Goal: Task Accomplishment & Management: Use online tool/utility

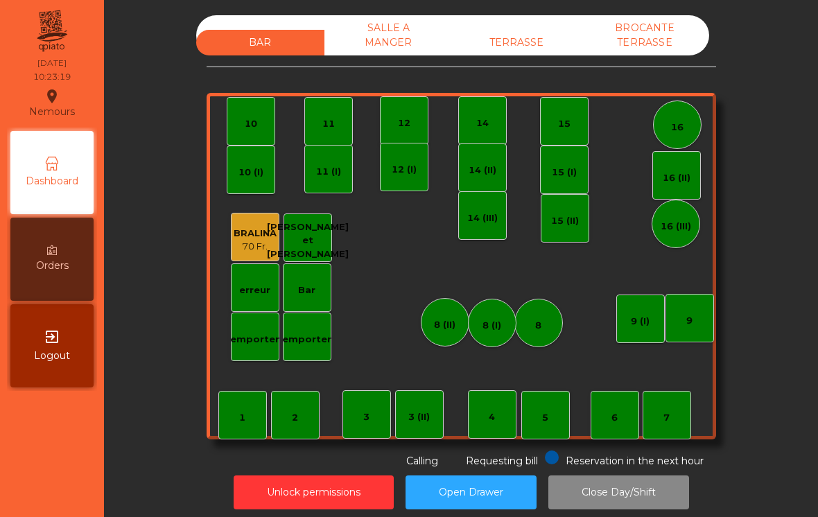
click at [325, 297] on div "Bar" at bounding box center [307, 288] width 49 height 49
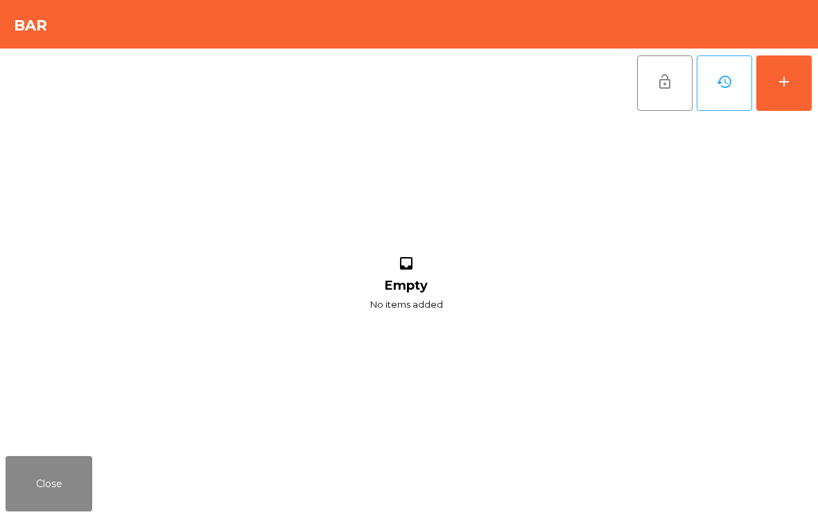
click at [798, 76] on button "add" at bounding box center [784, 82] width 55 height 55
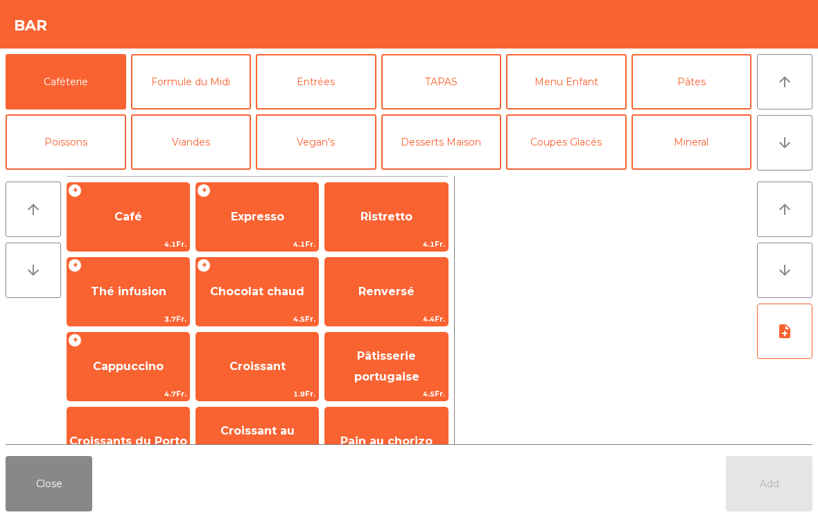
click at [701, 155] on button "Mineral" at bounding box center [692, 141] width 121 height 55
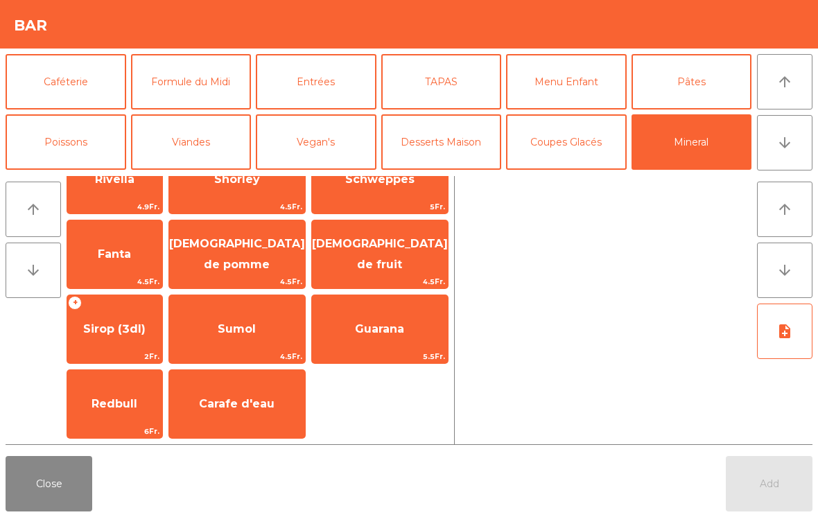
scroll to position [337, 0]
click at [51, 487] on button "Close" at bounding box center [49, 483] width 87 height 55
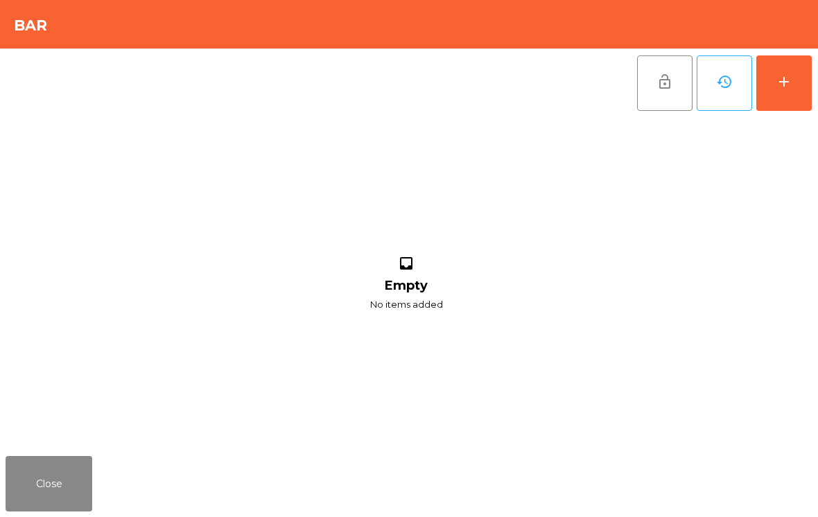
click at [44, 480] on button "Close" at bounding box center [49, 483] width 87 height 55
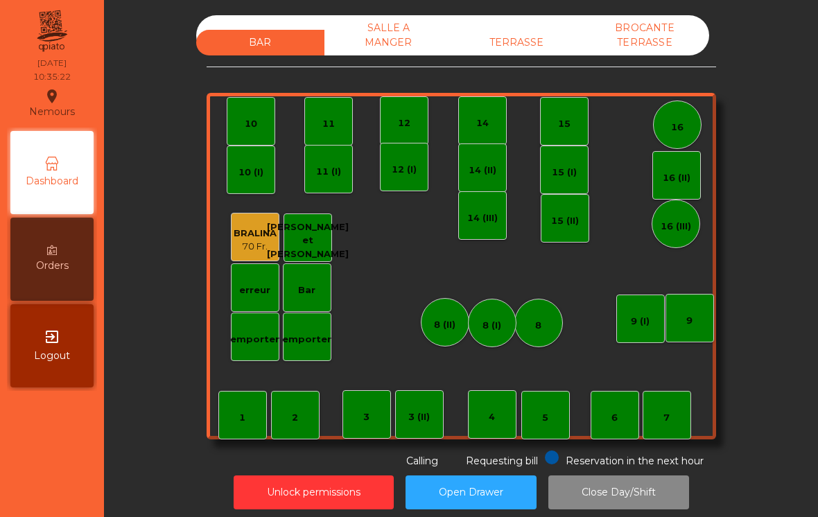
click at [490, 452] on div "Requesting bill" at bounding box center [491, 460] width 93 height 18
click at [500, 400] on div "4" at bounding box center [492, 415] width 49 height 49
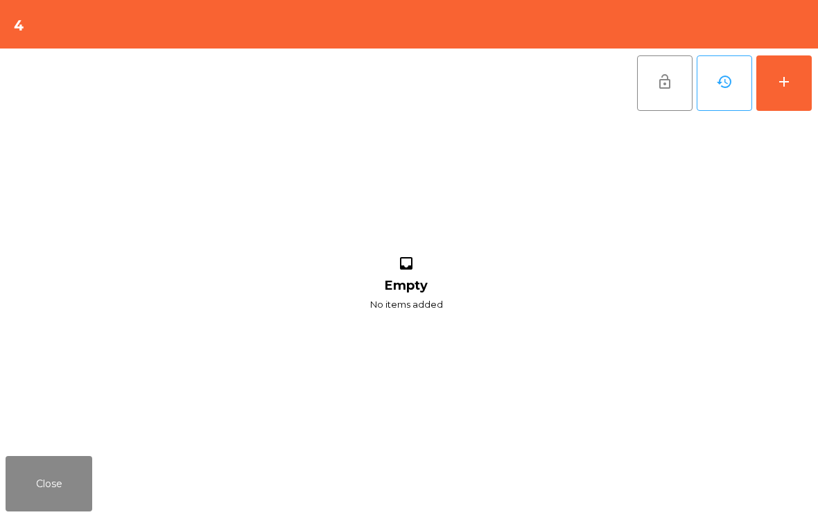
click at [792, 78] on div "add" at bounding box center [784, 82] width 17 height 17
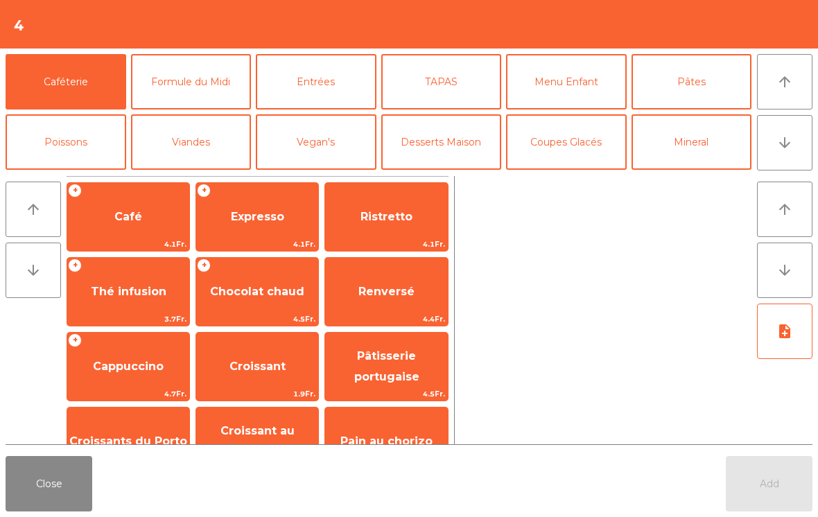
click at [278, 230] on span "Expresso" at bounding box center [257, 216] width 122 height 37
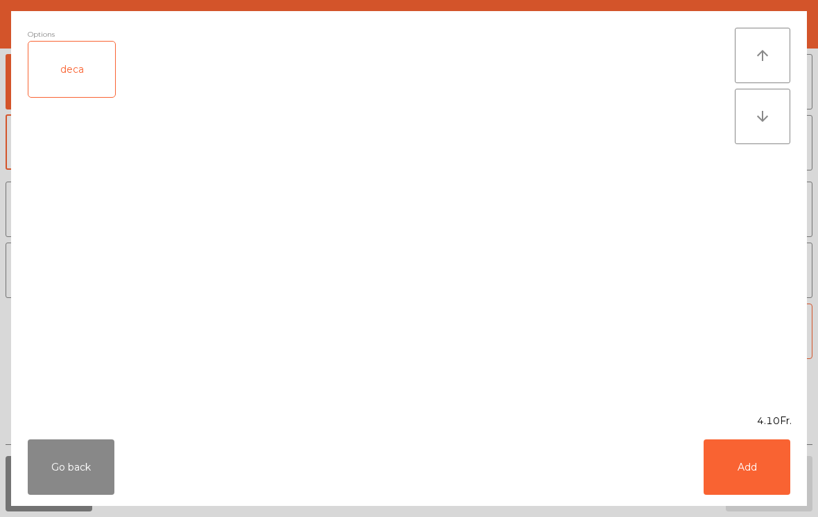
click at [744, 472] on button "Add" at bounding box center [747, 467] width 87 height 55
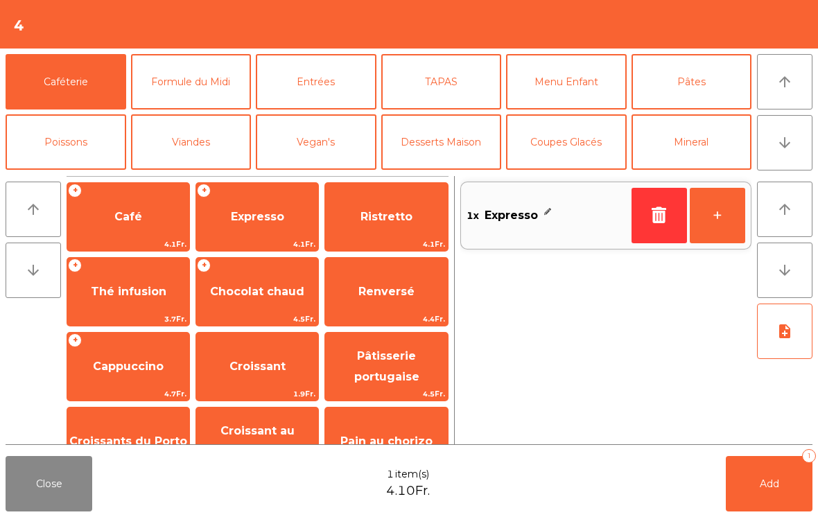
click at [717, 218] on button "+" at bounding box center [717, 215] width 55 height 55
click at [757, 476] on button "Add 2" at bounding box center [769, 483] width 87 height 55
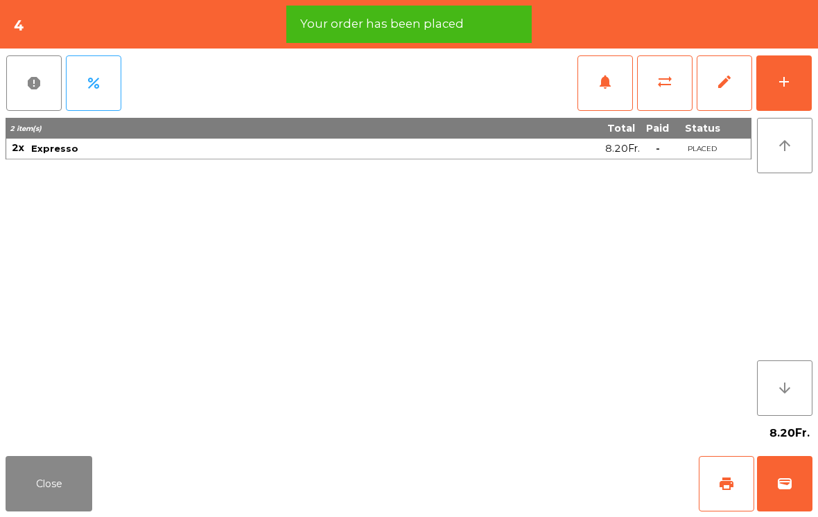
click at [721, 492] on button "print" at bounding box center [726, 483] width 55 height 55
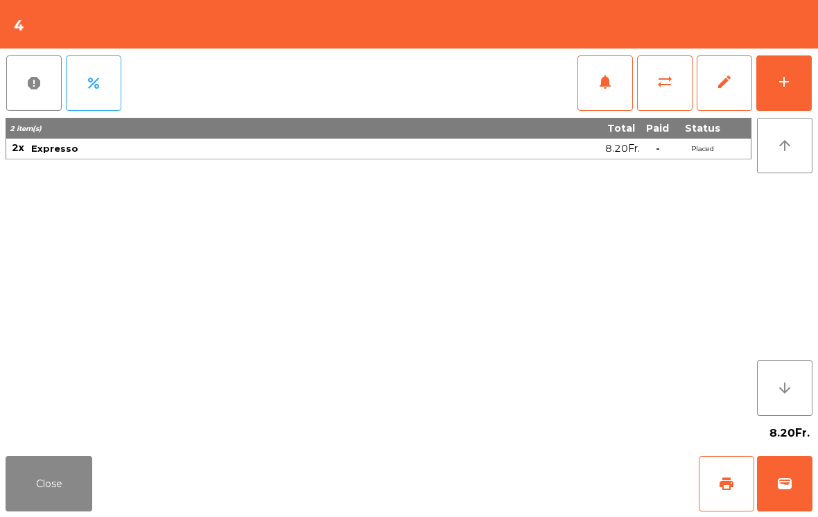
click at [780, 481] on span "wallet" at bounding box center [785, 484] width 17 height 17
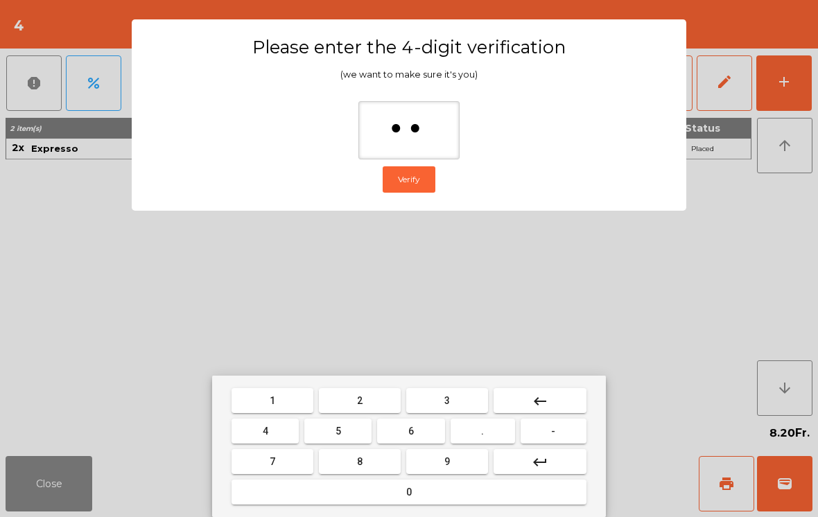
type input "***"
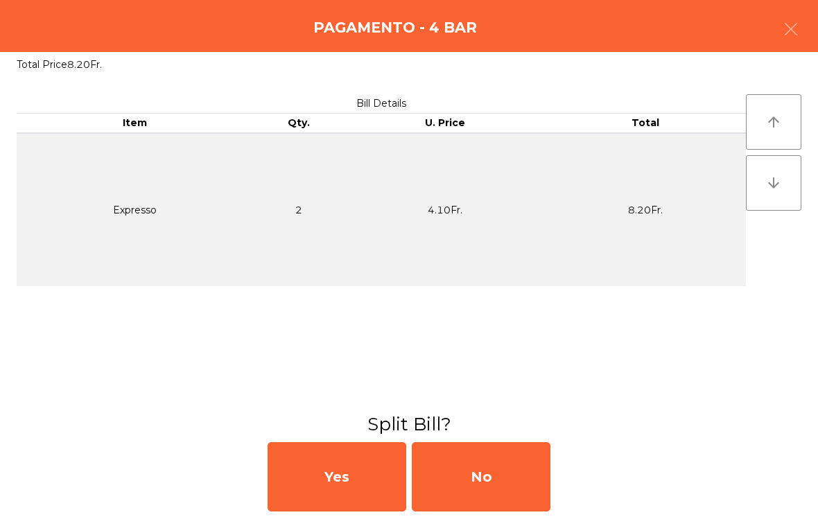
click at [479, 474] on div "No" at bounding box center [481, 477] width 139 height 69
click at [477, 484] on div "MB" at bounding box center [481, 477] width 139 height 69
click at [466, 490] on div "No" at bounding box center [481, 477] width 139 height 69
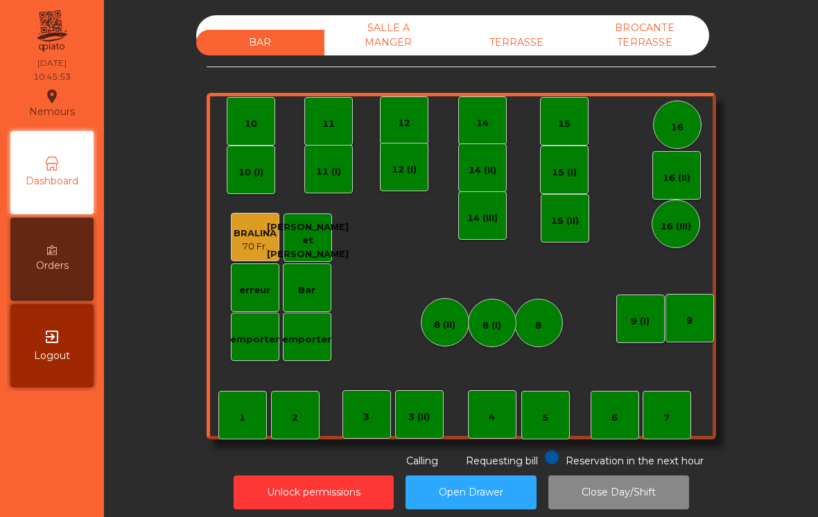
click at [465, 234] on div "14 (III)" at bounding box center [482, 215] width 49 height 49
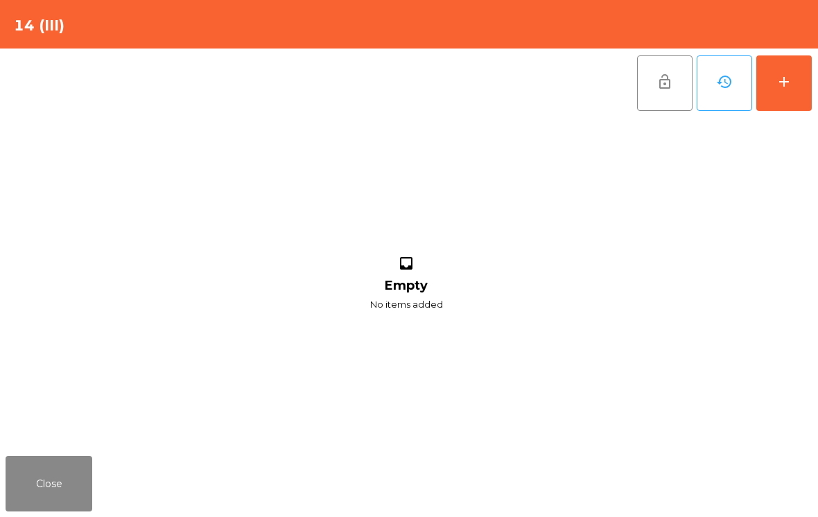
click at [785, 84] on div "add" at bounding box center [784, 82] width 17 height 17
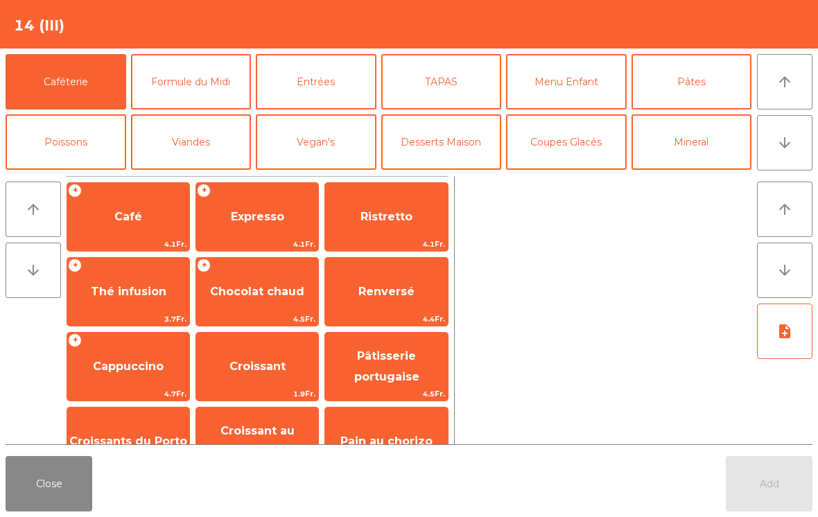
click at [237, 228] on span "Expresso" at bounding box center [257, 216] width 122 height 37
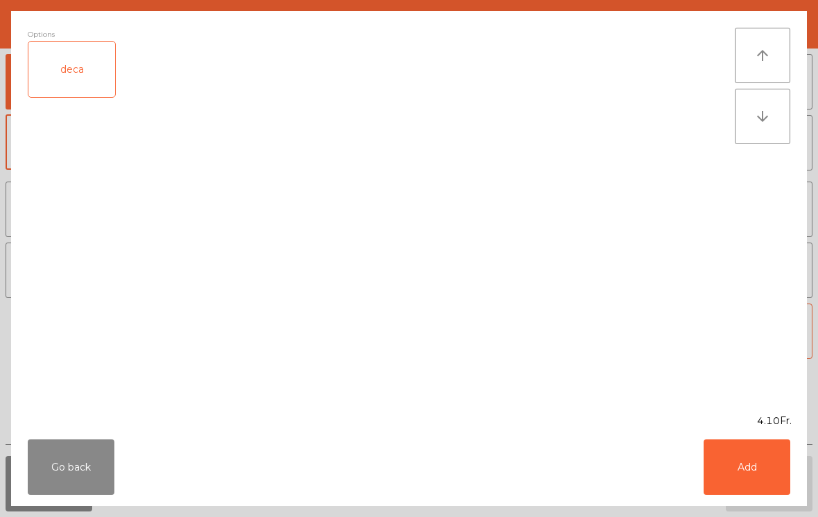
click at [730, 464] on button "Add" at bounding box center [747, 467] width 87 height 55
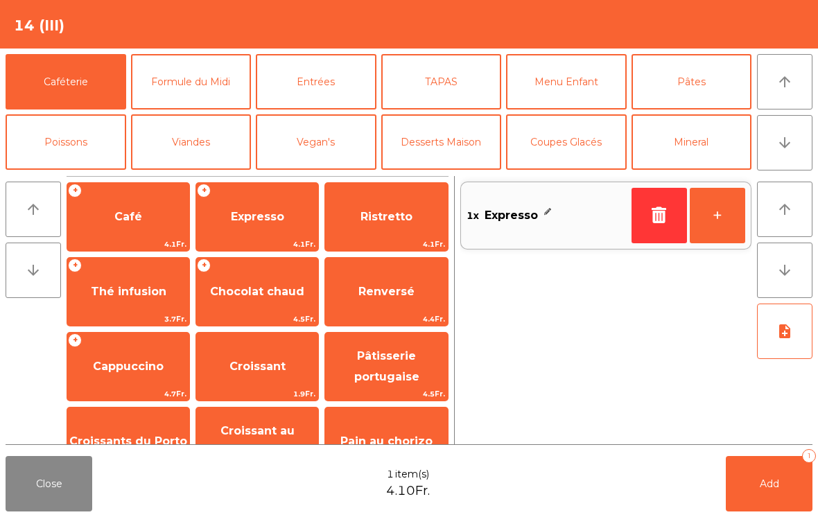
click at [747, 489] on button "Add 1" at bounding box center [769, 483] width 87 height 55
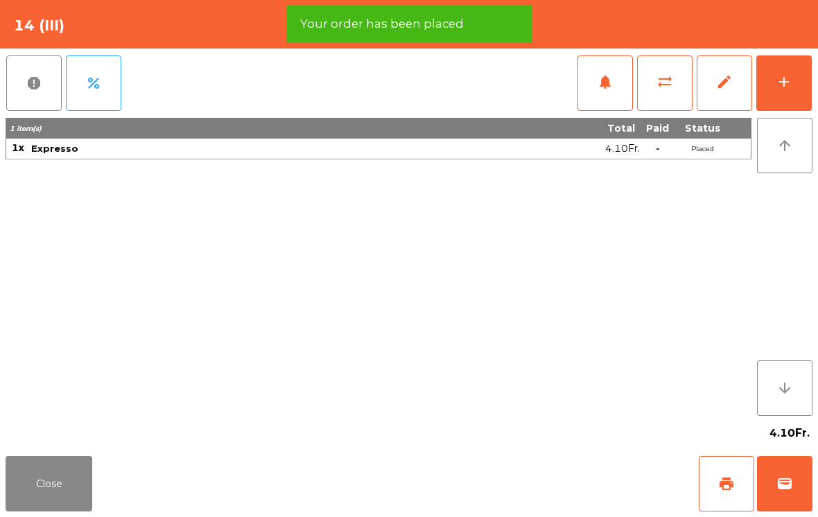
click at [719, 492] on button "print" at bounding box center [726, 483] width 55 height 55
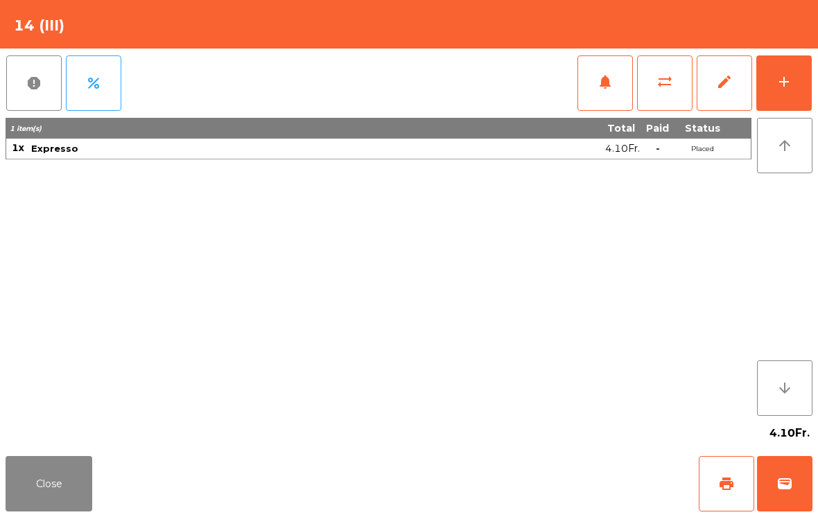
click at [791, 492] on button "wallet" at bounding box center [784, 483] width 55 height 55
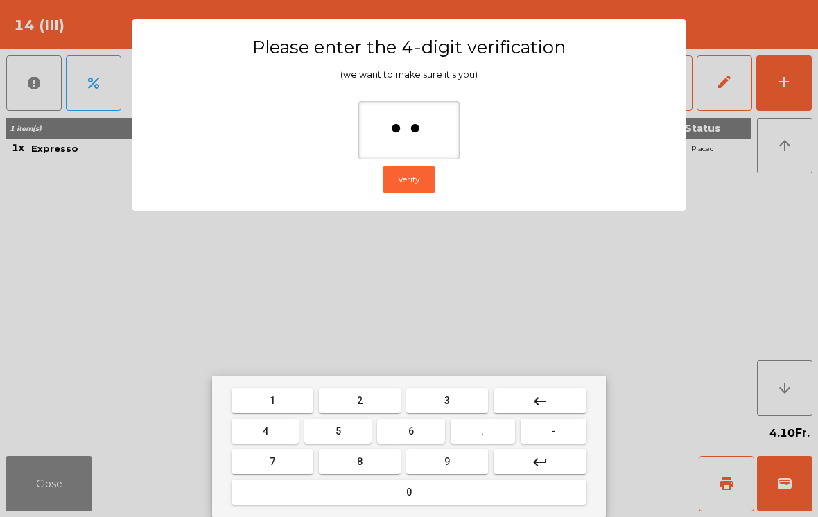
type input "***"
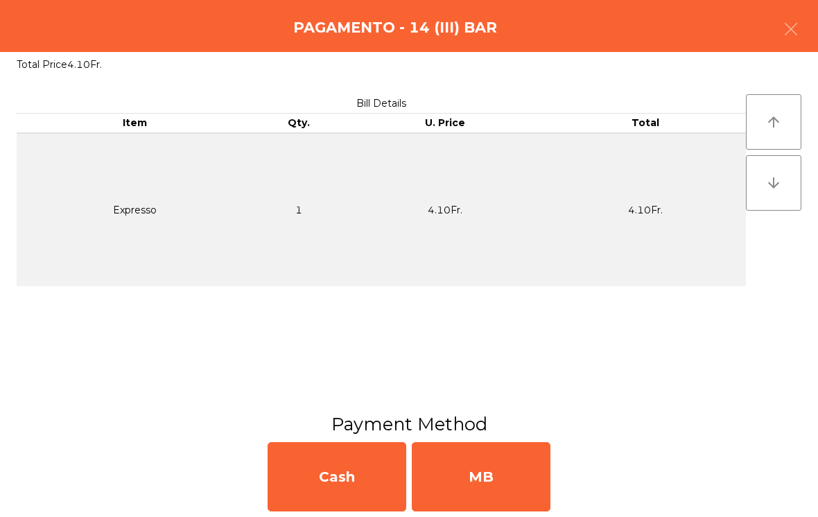
click at [488, 486] on div "MB" at bounding box center [481, 477] width 139 height 69
click at [478, 486] on div "No" at bounding box center [481, 477] width 139 height 69
click at [515, 475] on div "No" at bounding box center [481, 477] width 139 height 69
